Goal: Find contact information: Find contact information

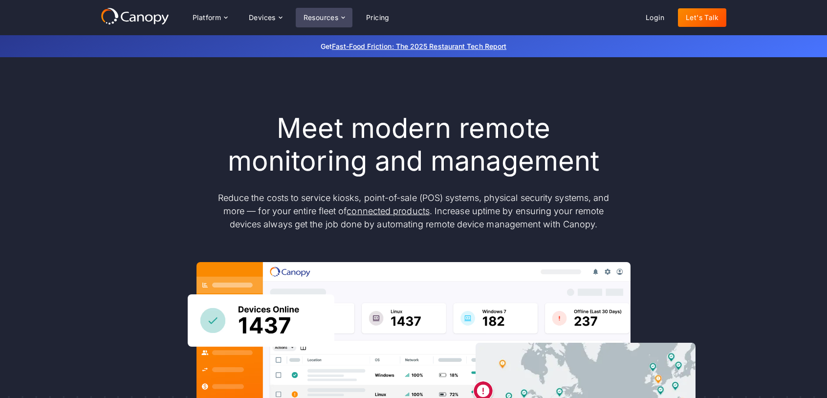
click at [334, 18] on div "Resources" at bounding box center [321, 17] width 35 height 7
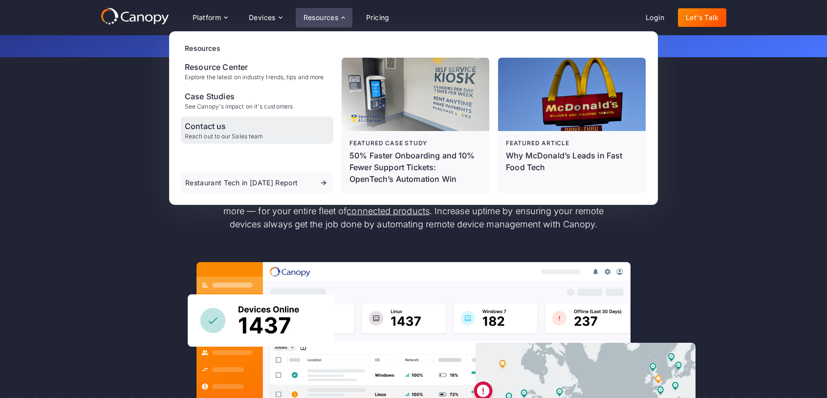
click at [210, 126] on div "Contact us" at bounding box center [224, 126] width 78 height 12
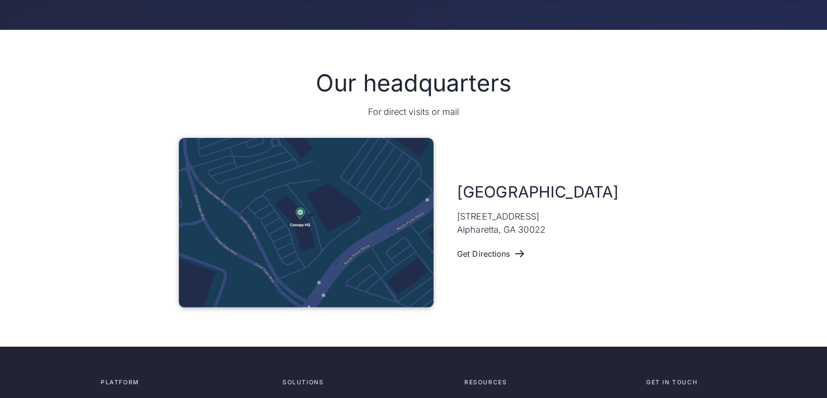
scroll to position [538, 0]
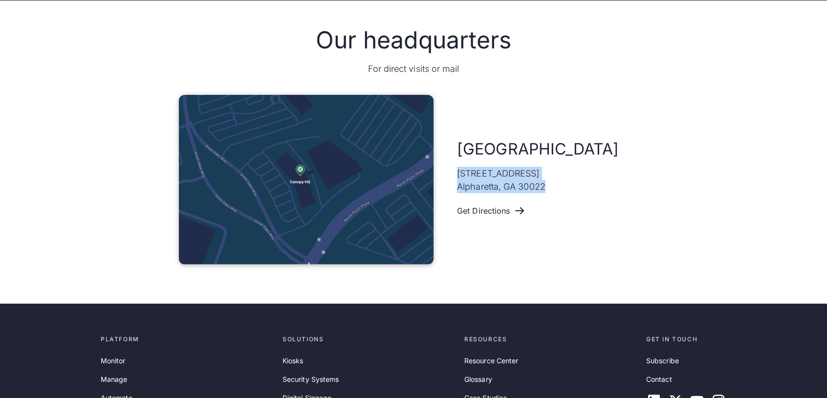
drag, startPoint x: 551, startPoint y: 187, endPoint x: 458, endPoint y: 176, distance: 94.5
click at [458, 176] on p "[STREET_ADDRESS]" at bounding box center [501, 180] width 88 height 26
copy p "[STREET_ADDRESS]"
